Goal: Navigation & Orientation: Go to known website

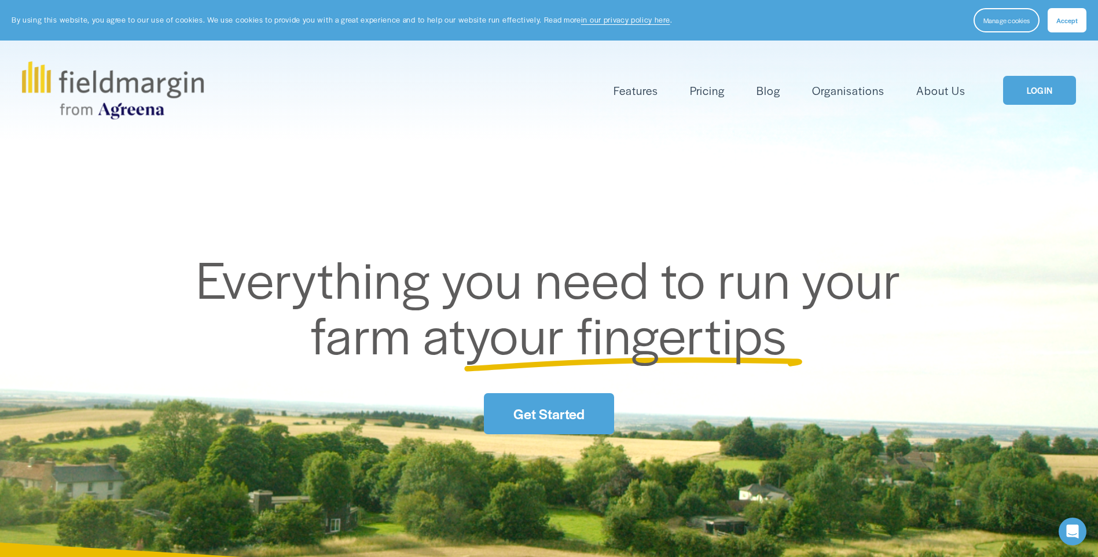
click at [1035, 89] on link "LOGIN" at bounding box center [1039, 91] width 73 height 30
click at [1034, 93] on link "LOGIN" at bounding box center [1039, 91] width 73 height 30
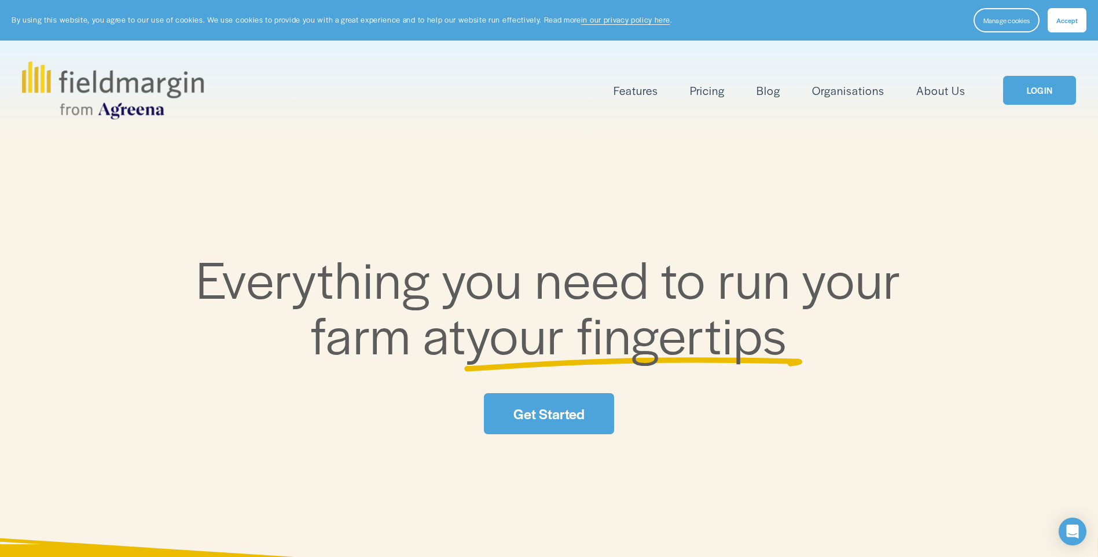
click at [1044, 73] on div "Features Mapping Plan Work" at bounding box center [549, 90] width 1054 height 58
click at [1044, 91] on link "LOGIN" at bounding box center [1039, 91] width 73 height 30
